Goal: Transaction & Acquisition: Obtain resource

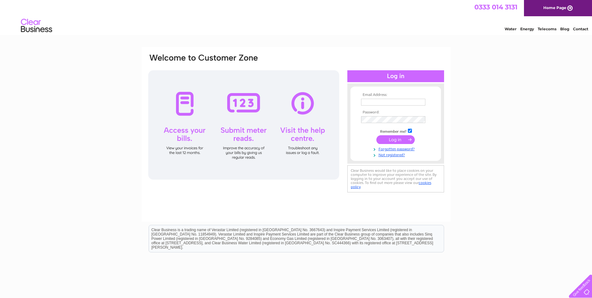
type input "[EMAIL_ADDRESS][DOMAIN_NAME]"
click at [393, 139] on input "submit" at bounding box center [396, 139] width 38 height 9
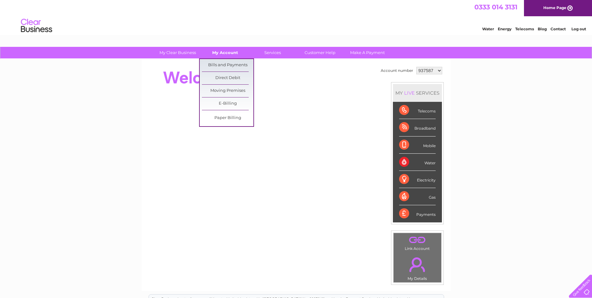
click at [227, 55] on link "My Account" at bounding box center [226, 53] width 52 height 12
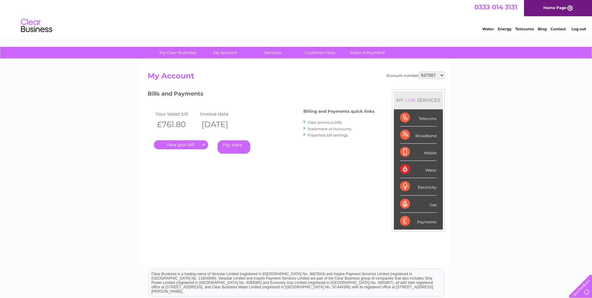
click at [441, 77] on select "937587 1050028" at bounding box center [432, 74] width 26 height 7
select select "1050028"
click at [419, 71] on select "937587 1050028" at bounding box center [432, 74] width 26 height 7
click at [195, 143] on link "." at bounding box center [181, 144] width 54 height 9
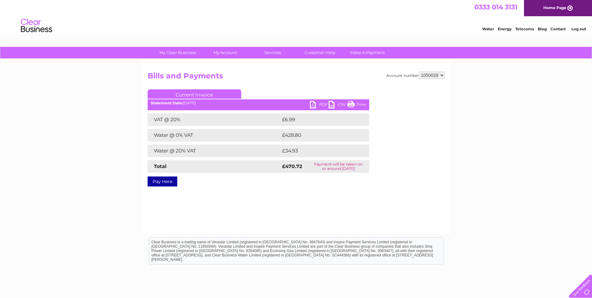
click at [315, 105] on link "PDF" at bounding box center [319, 105] width 19 height 9
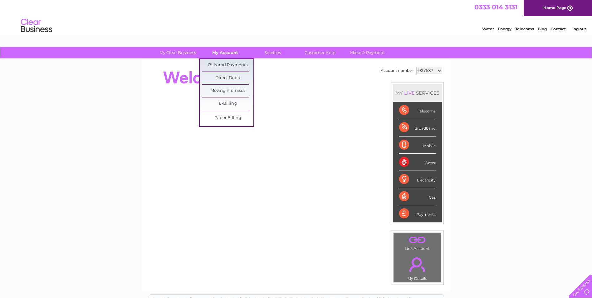
click at [234, 54] on link "My Account" at bounding box center [226, 53] width 52 height 12
click at [233, 54] on link "My Account" at bounding box center [226, 53] width 52 height 12
click at [230, 64] on link "Bills and Payments" at bounding box center [228, 65] width 52 height 12
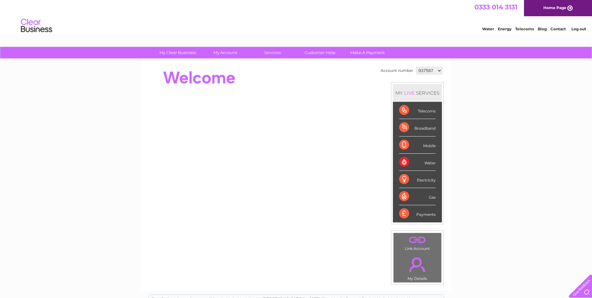
click at [438, 71] on select "937587 1050028" at bounding box center [429, 70] width 26 height 7
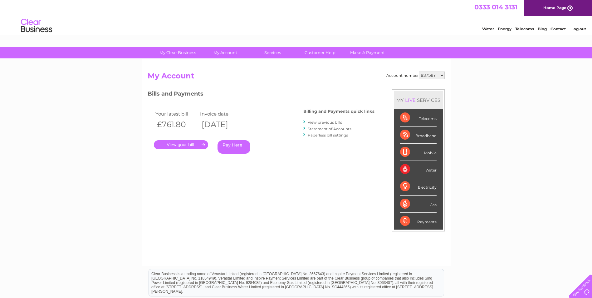
click at [443, 76] on select "937587 1050028" at bounding box center [432, 74] width 26 height 7
select select "1050028"
click at [419, 71] on select "937587 1050028" at bounding box center [432, 74] width 26 height 7
click at [334, 121] on link "View previous bills" at bounding box center [325, 122] width 34 height 5
